Goal: Check status: Check status

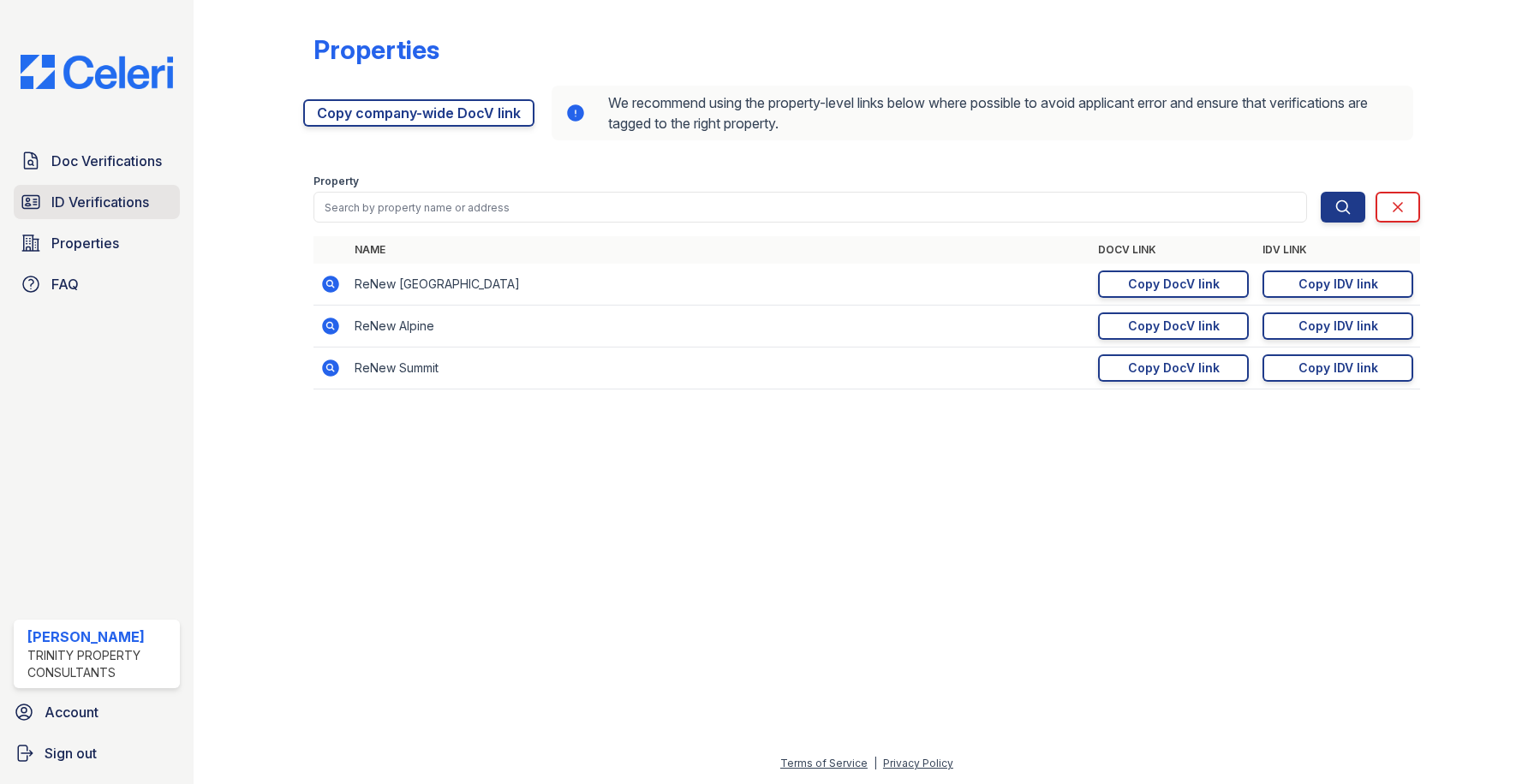
click at [73, 203] on span "ID Verifications" at bounding box center [101, 202] width 98 height 20
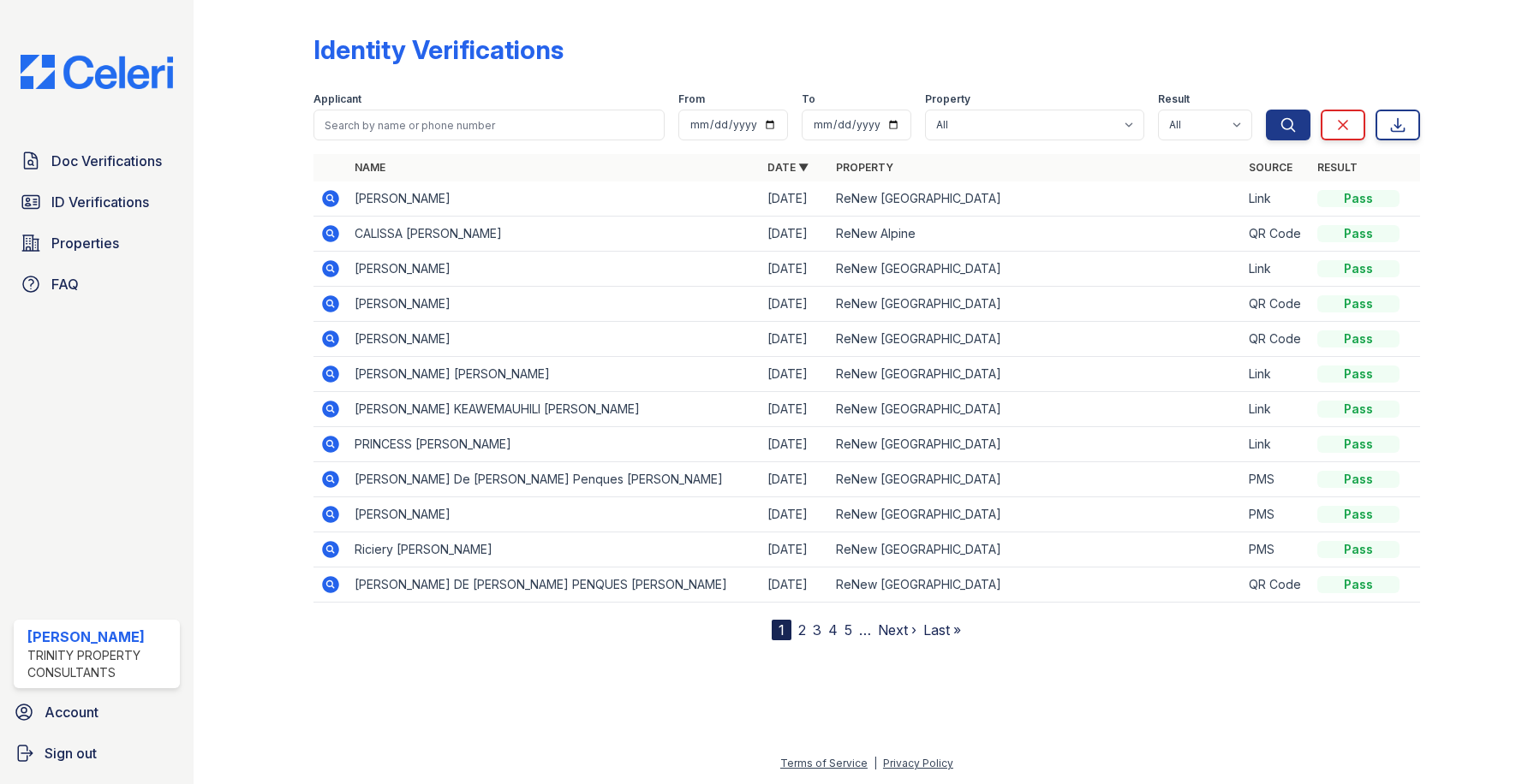
click at [329, 196] on icon at bounding box center [329, 197] width 5 height 5
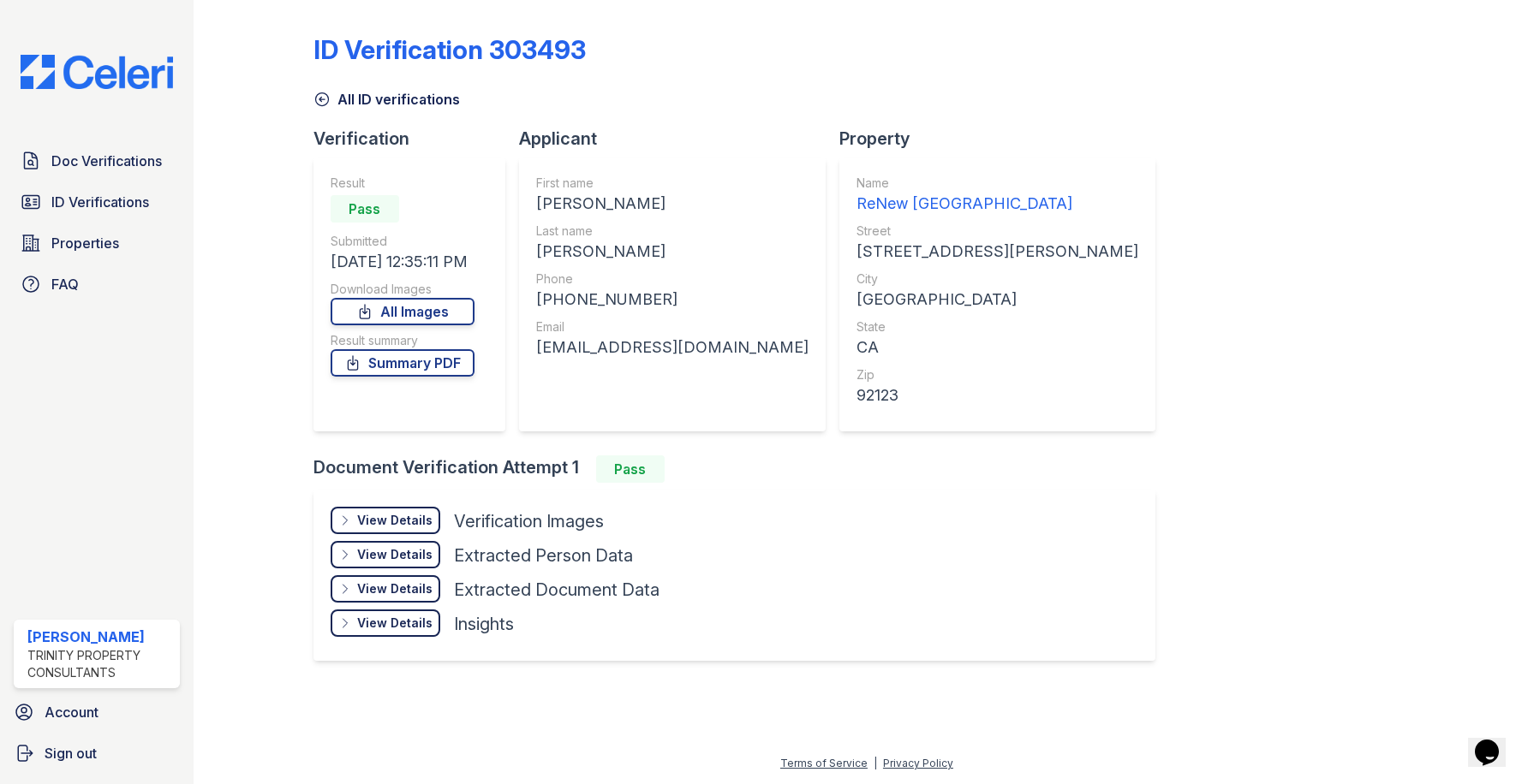
click at [395, 508] on div "View Details Details" at bounding box center [385, 521] width 110 height 28
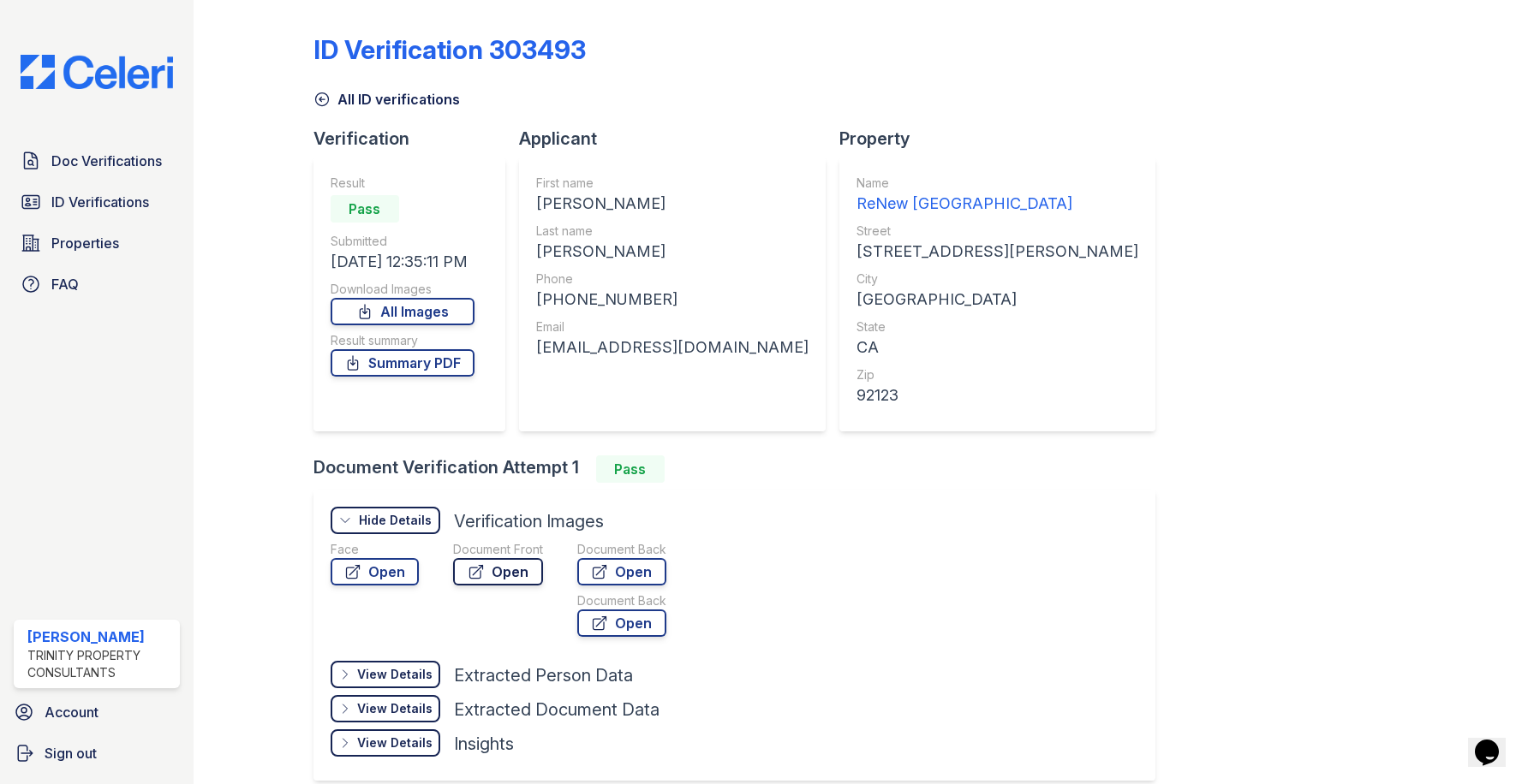
click at [484, 575] on link "Open" at bounding box center [498, 573] width 90 height 28
click at [372, 572] on link "Open" at bounding box center [375, 573] width 89 height 28
